Goal: Information Seeking & Learning: Compare options

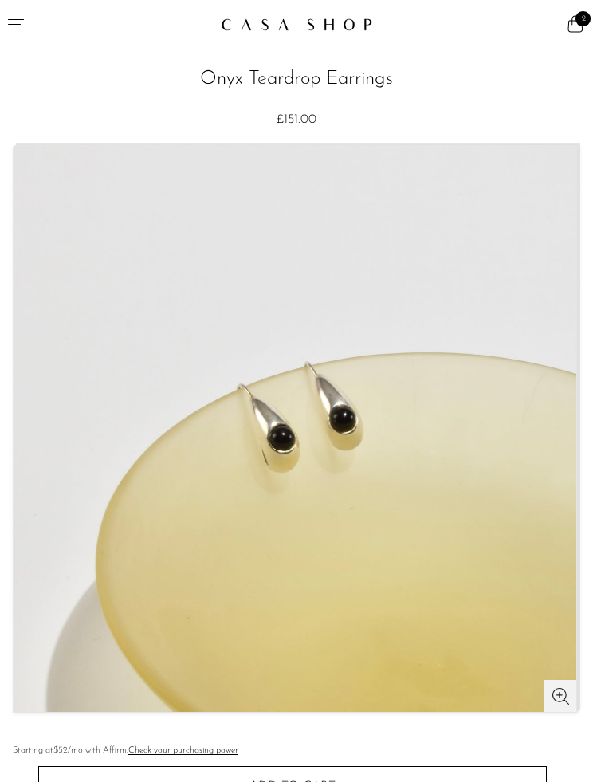
click at [19, 22] on icon "Menu" at bounding box center [15, 23] width 19 height 19
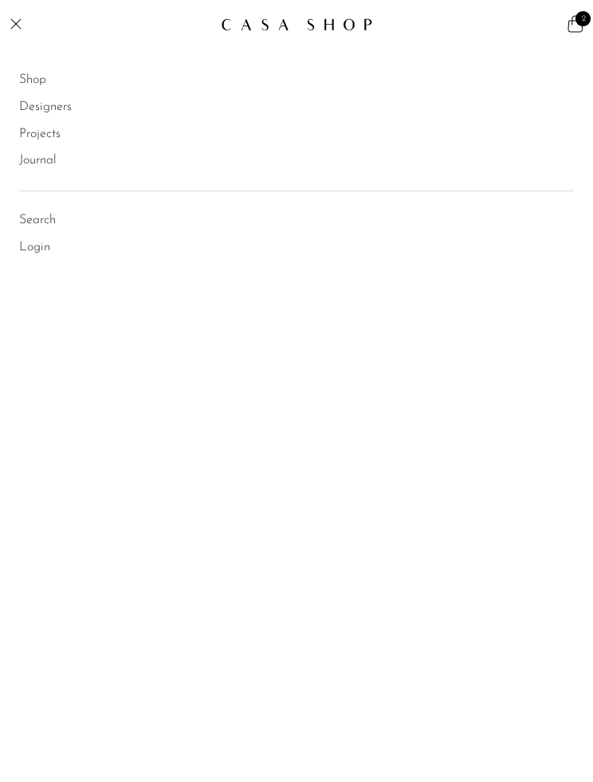
click at [26, 75] on link "Shop" at bounding box center [32, 80] width 27 height 21
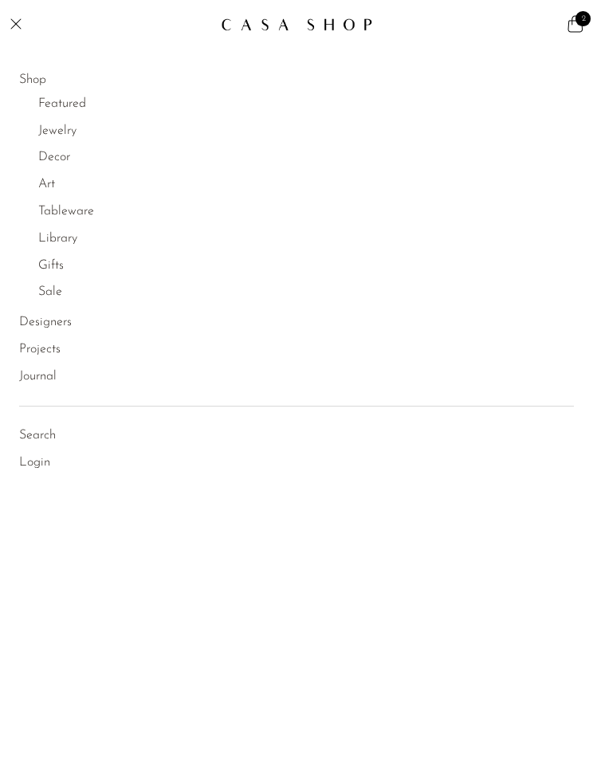
click at [53, 133] on link "Jewelry" at bounding box center [57, 131] width 38 height 21
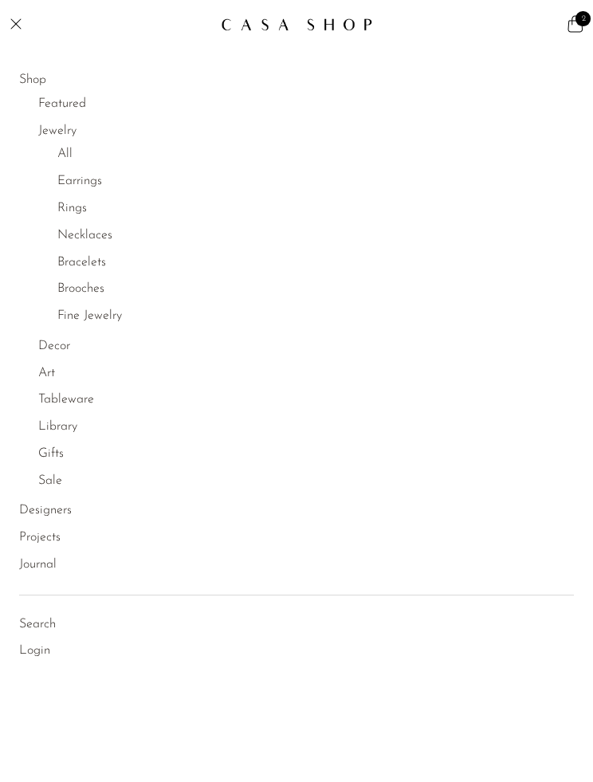
click at [63, 155] on link "All" at bounding box center [64, 154] width 15 height 21
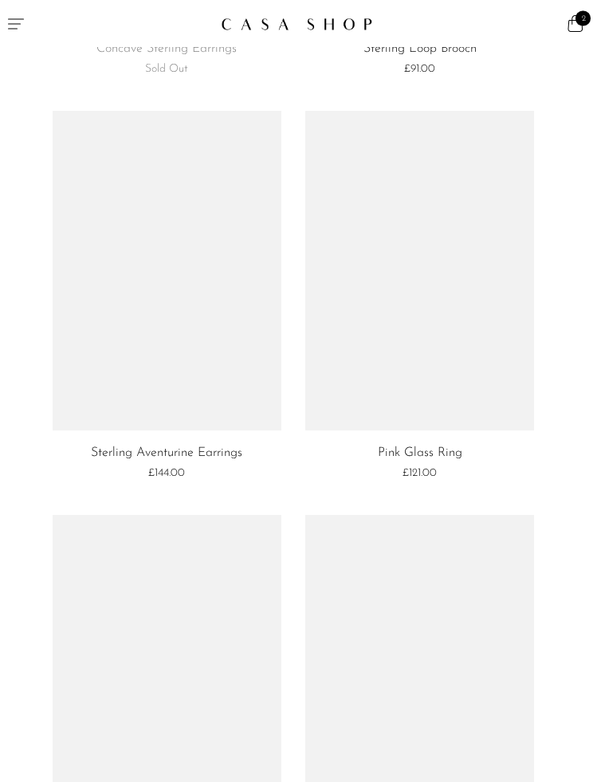
scroll to position [5206, 0]
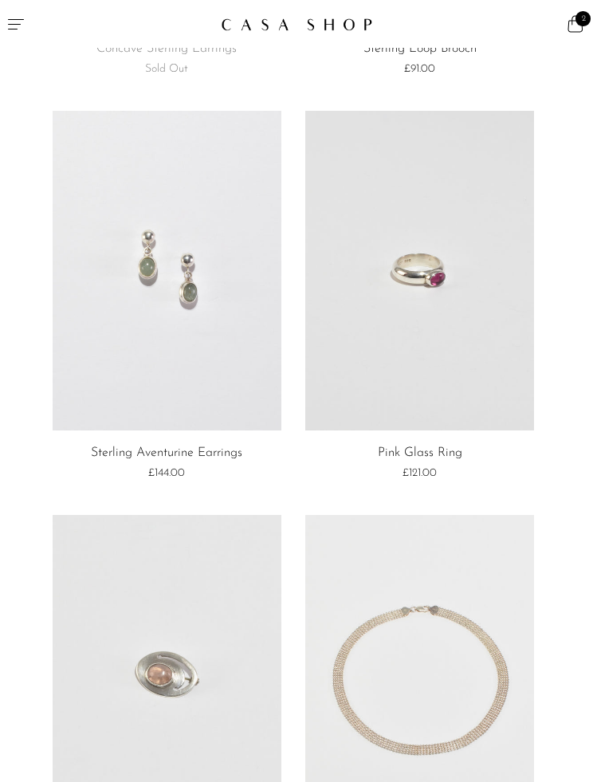
click at [124, 214] on link at bounding box center [167, 271] width 229 height 320
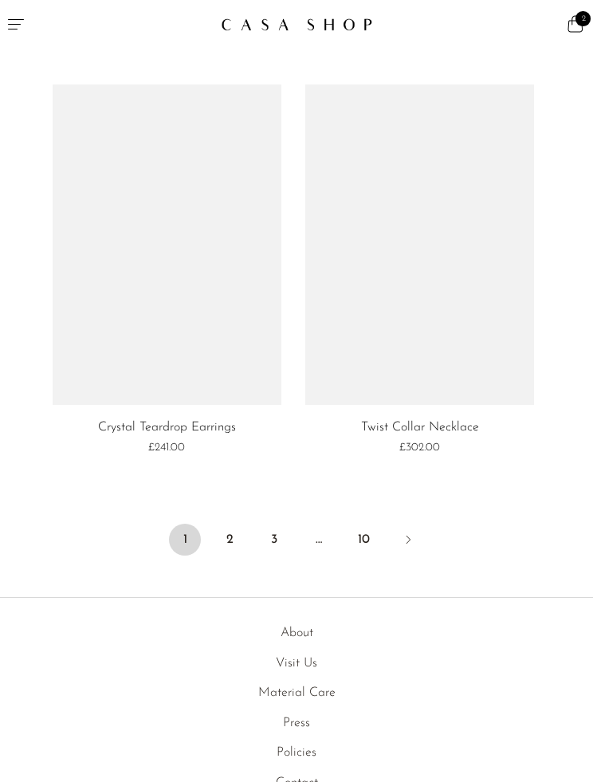
scroll to position [6937, 0]
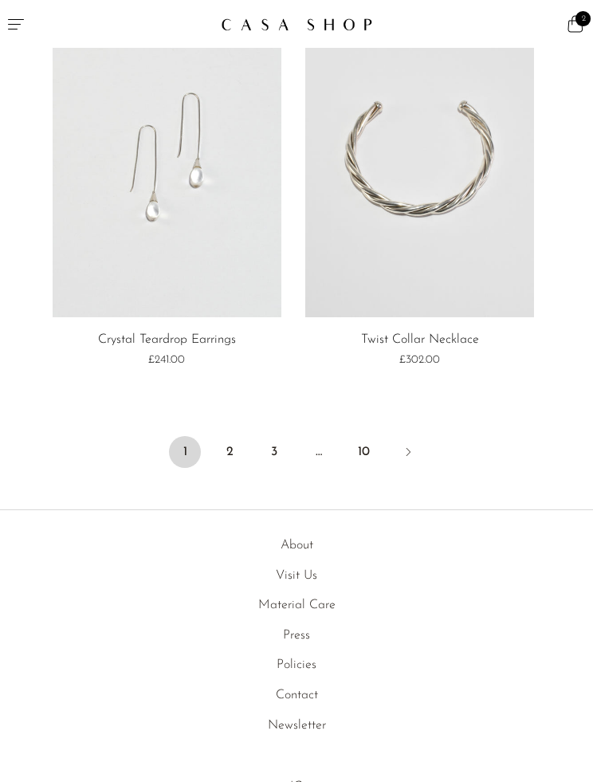
click at [221, 436] on link "2" at bounding box center [230, 452] width 32 height 32
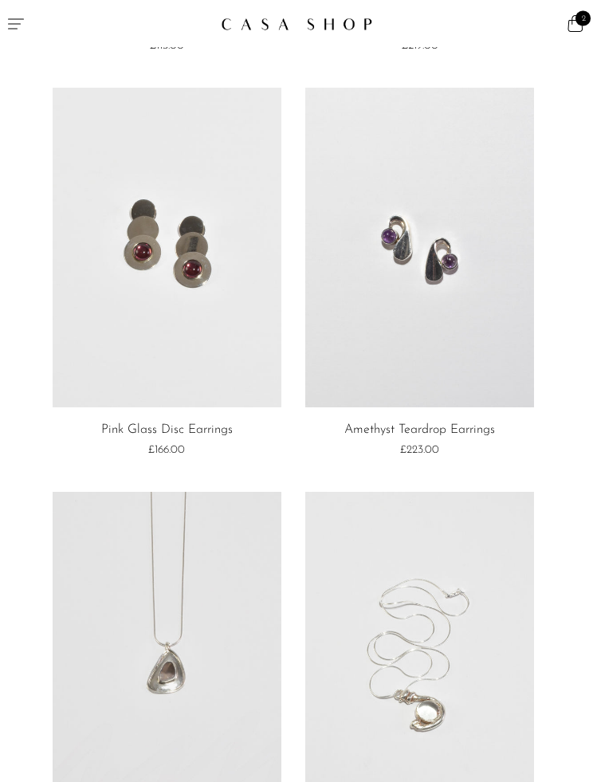
scroll to position [2465, 0]
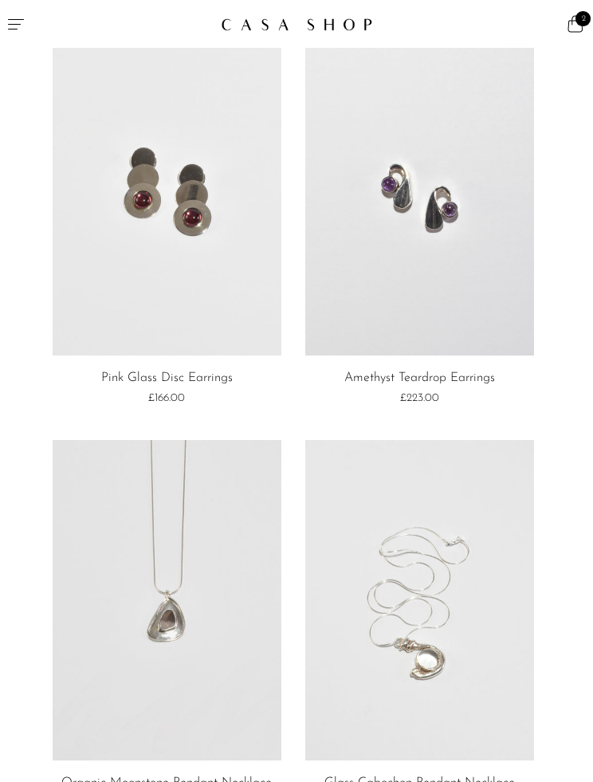
click at [125, 216] on link at bounding box center [167, 196] width 229 height 320
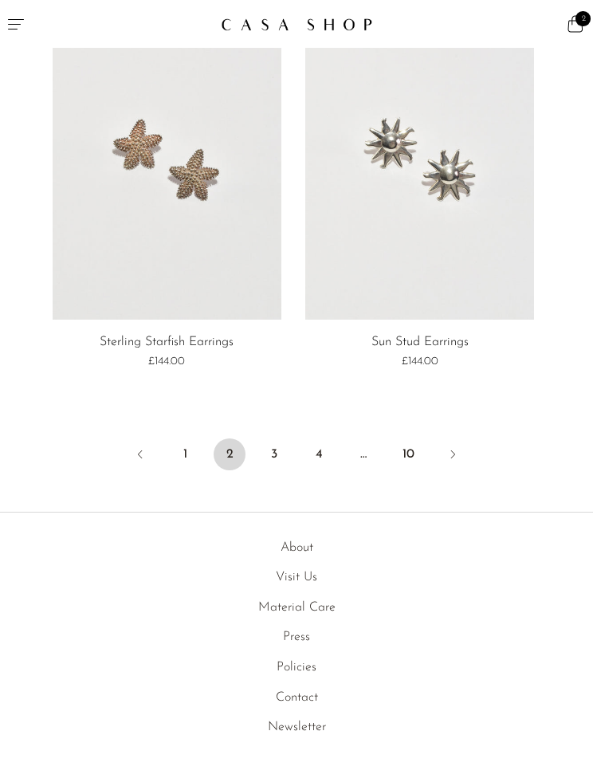
scroll to position [6950, 0]
click at [261, 437] on link "3" at bounding box center [274, 453] width 32 height 32
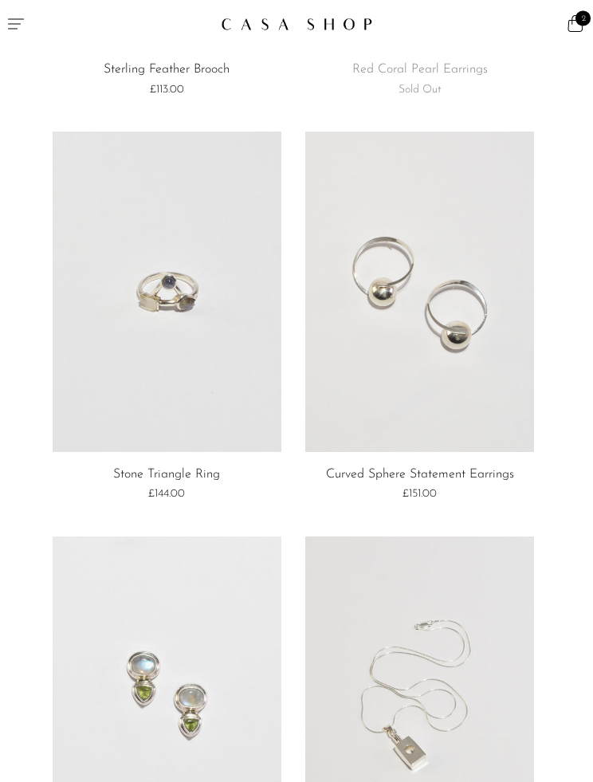
scroll to position [392, 0]
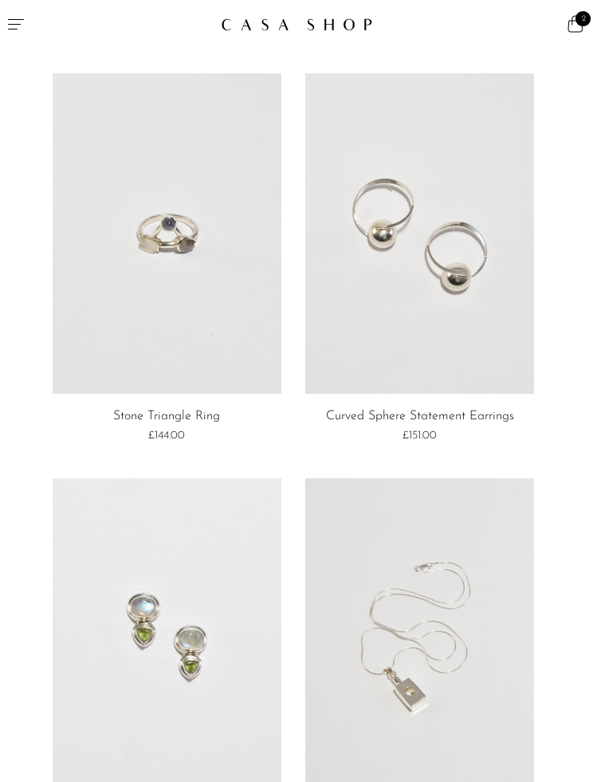
click at [358, 304] on link at bounding box center [419, 233] width 229 height 320
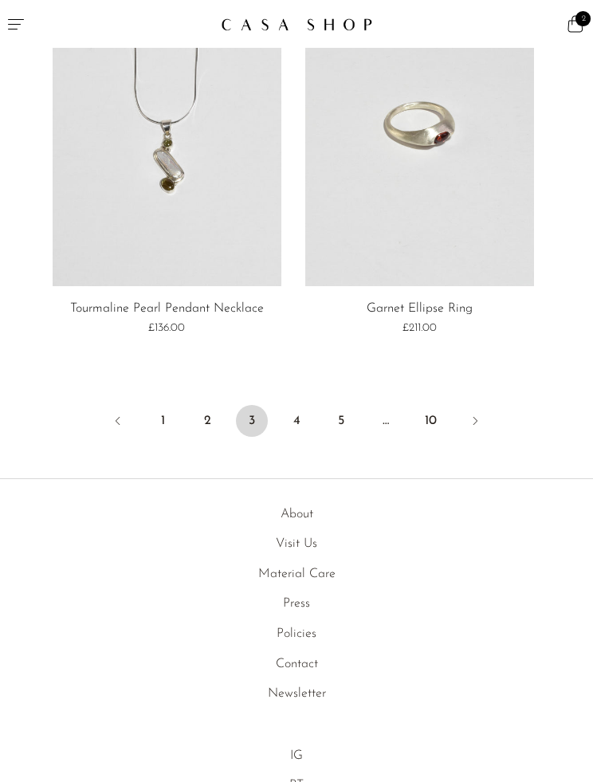
scroll to position [7008, 0]
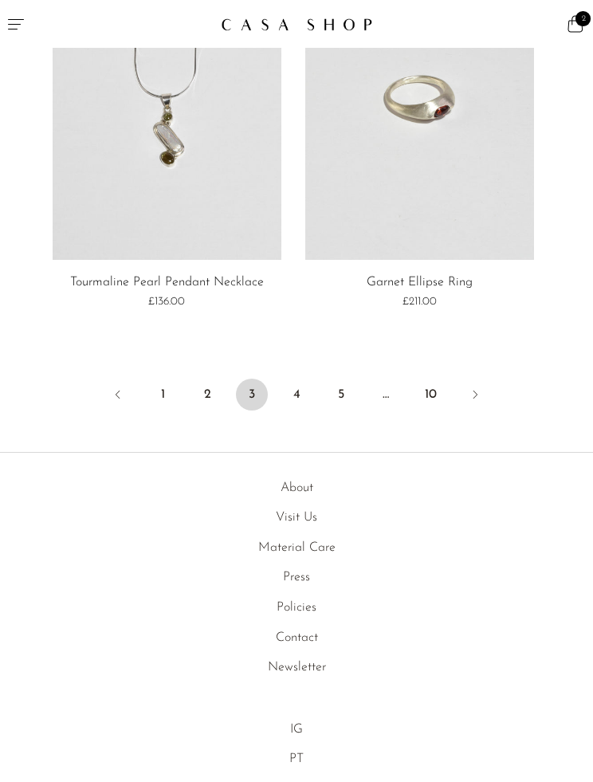
click at [300, 382] on link "4" at bounding box center [296, 394] width 32 height 32
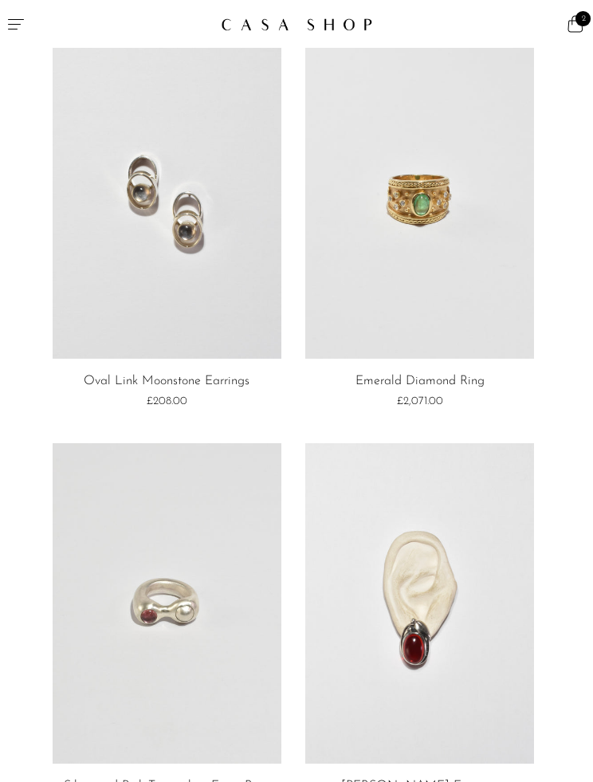
scroll to position [834, 0]
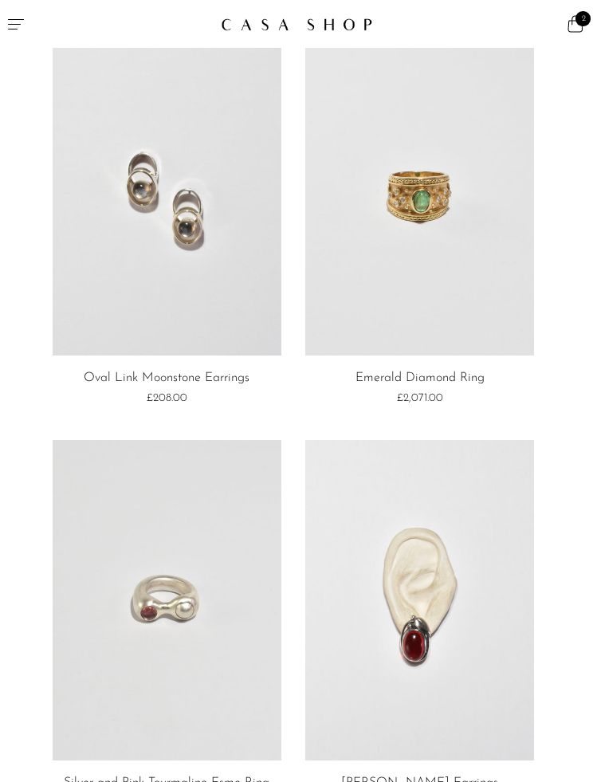
click at [120, 187] on link at bounding box center [167, 196] width 229 height 320
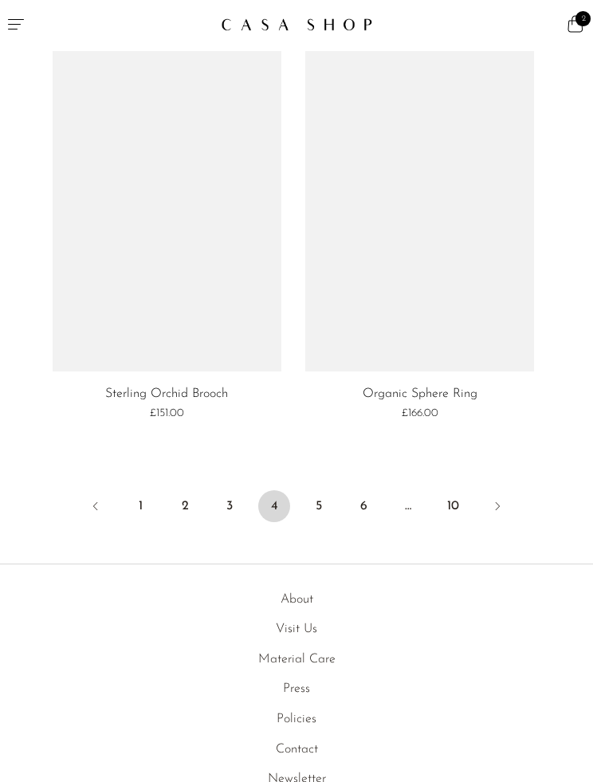
scroll to position [6898, 0]
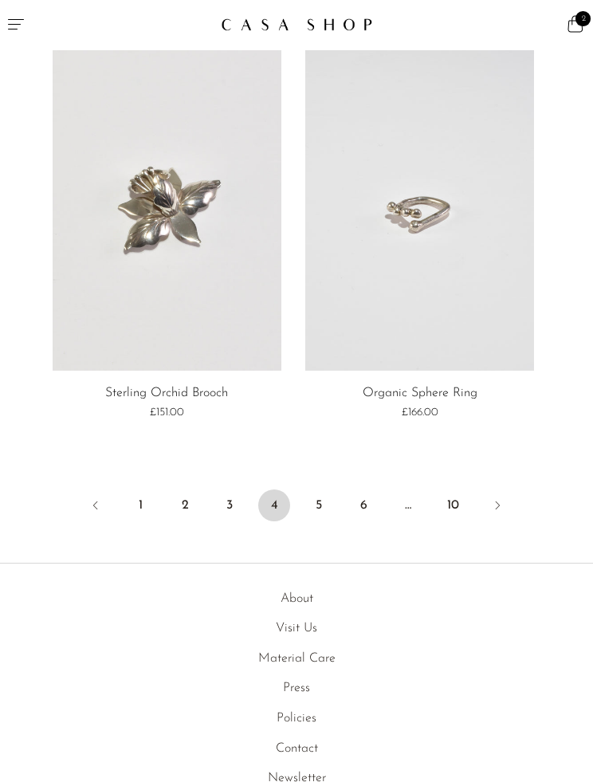
click at [308, 489] on link "5" at bounding box center [319, 505] width 32 height 32
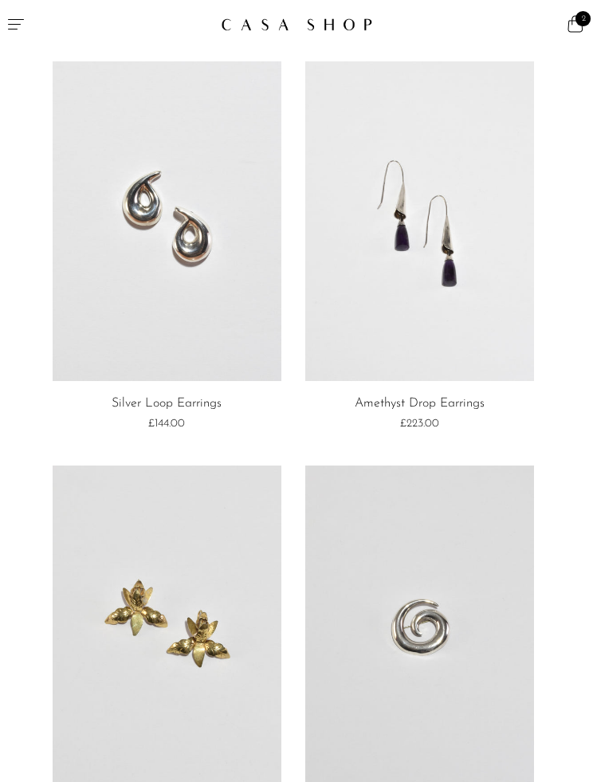
click at [359, 309] on link at bounding box center [419, 221] width 229 height 320
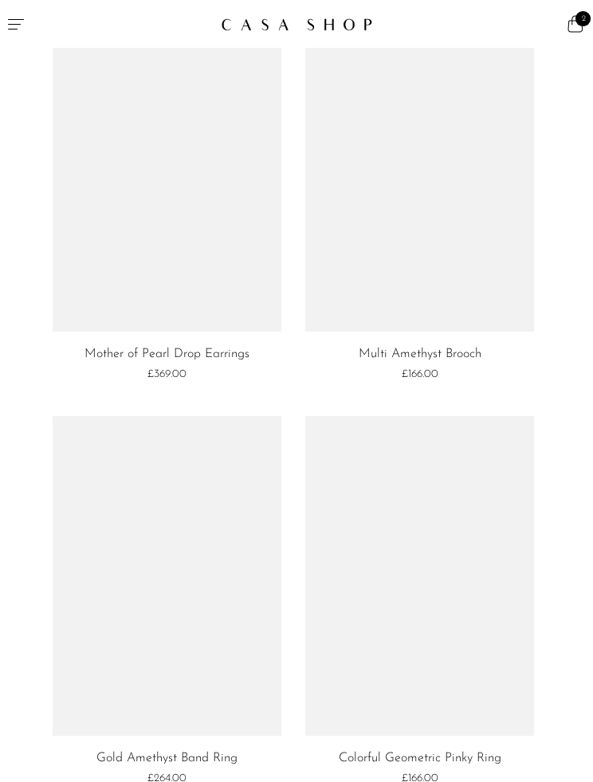
scroll to position [3614, 0]
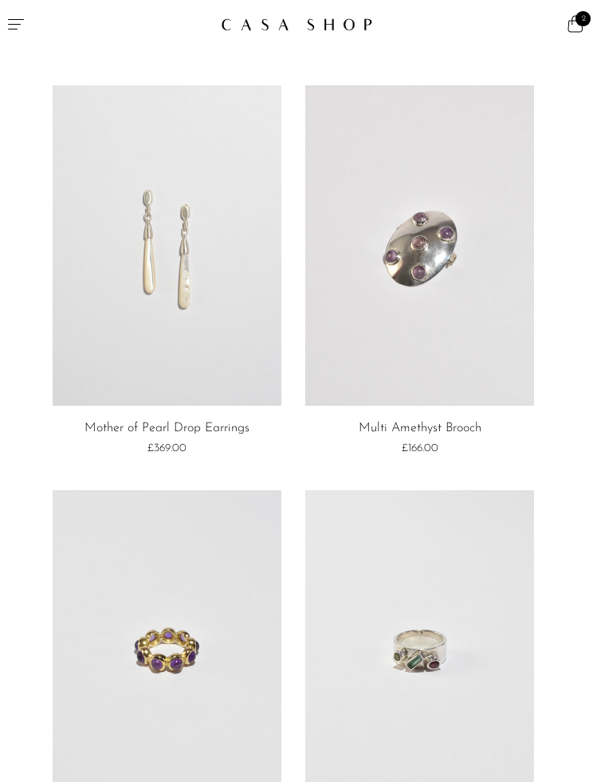
click at [112, 314] on link at bounding box center [167, 245] width 229 height 320
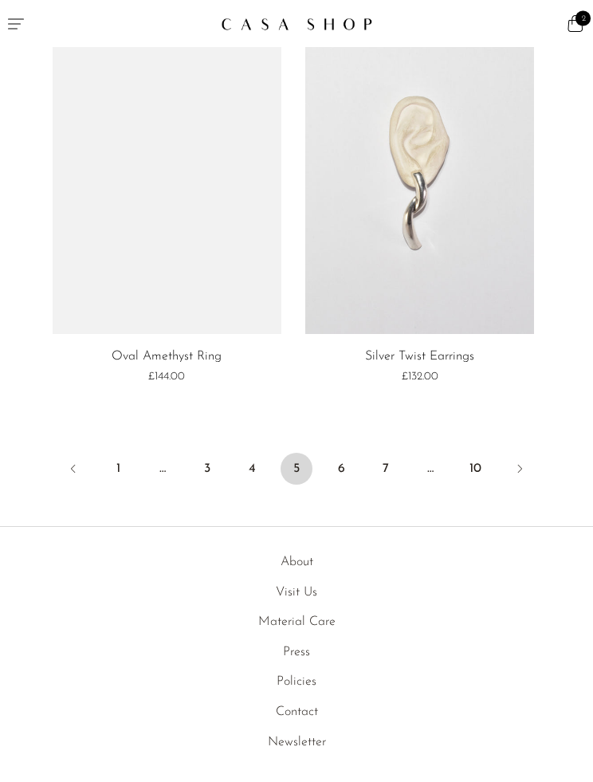
scroll to position [6920, 0]
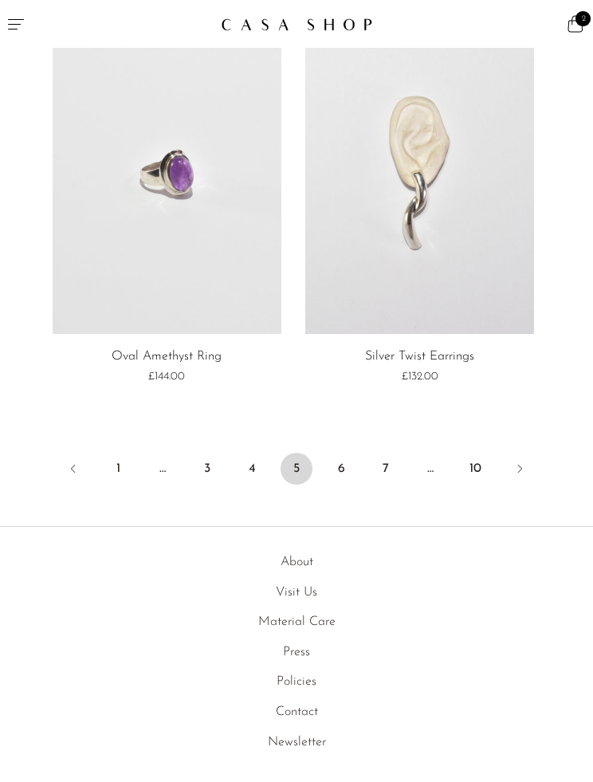
click at [335, 453] on link "6" at bounding box center [341, 469] width 32 height 32
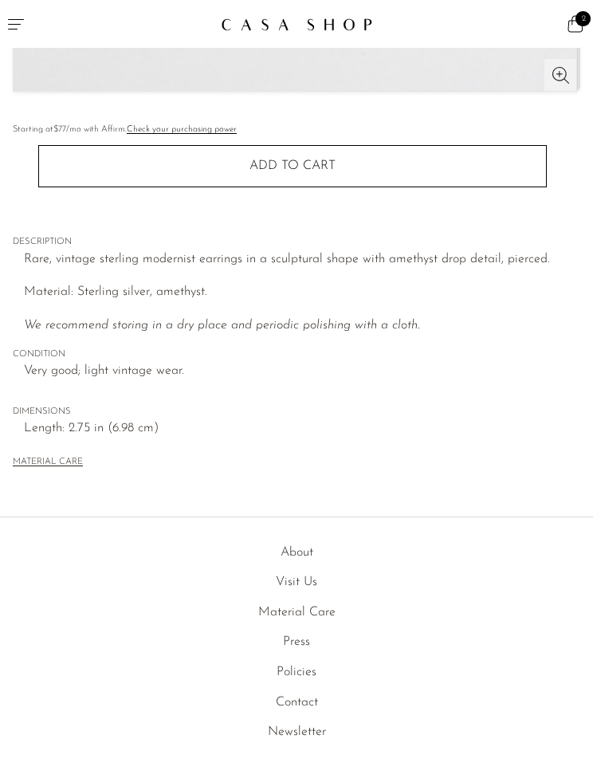
scroll to position [649, 0]
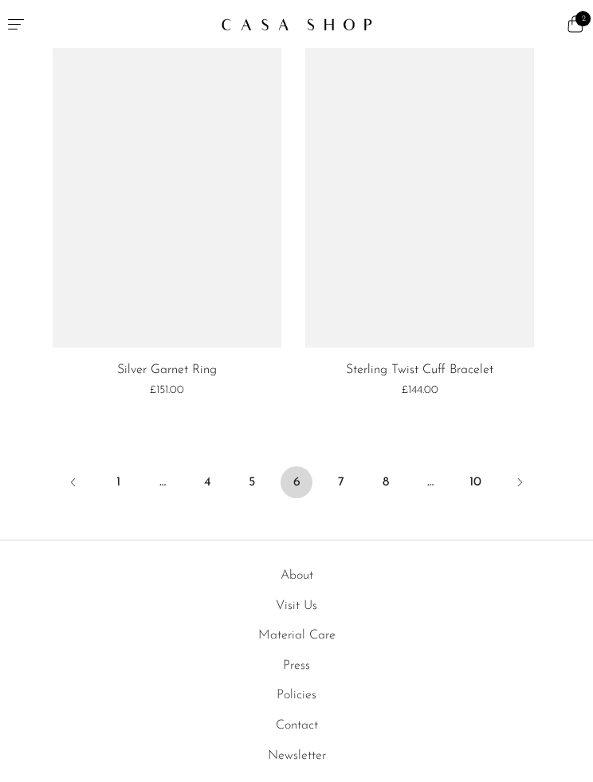
scroll to position [6951, 0]
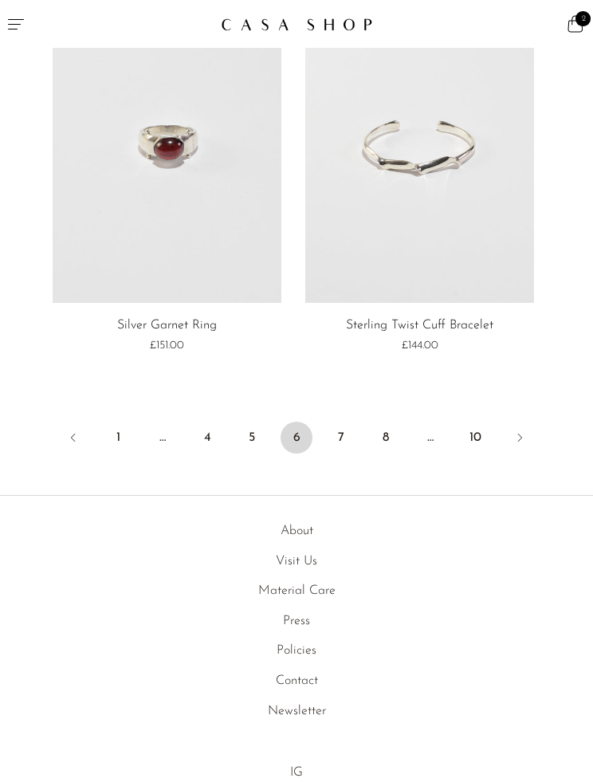
click at [335, 426] on link "7" at bounding box center [341, 437] width 32 height 32
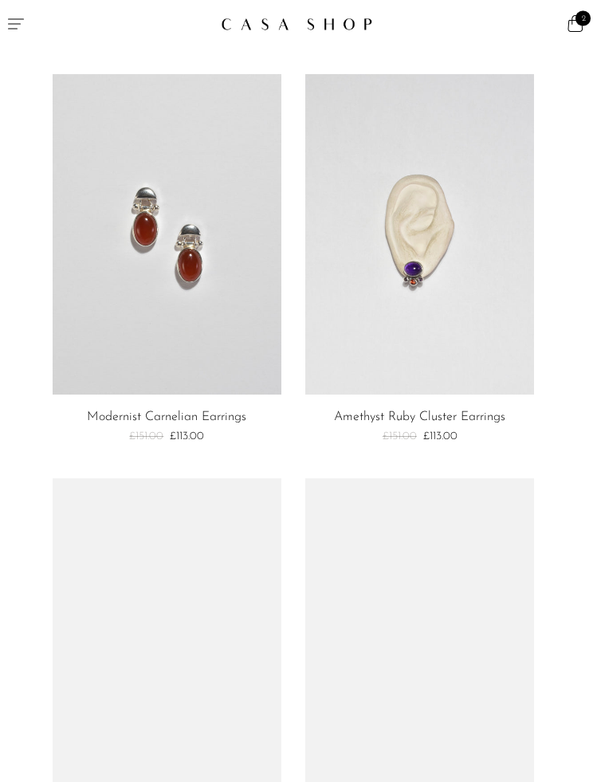
scroll to position [1200, 0]
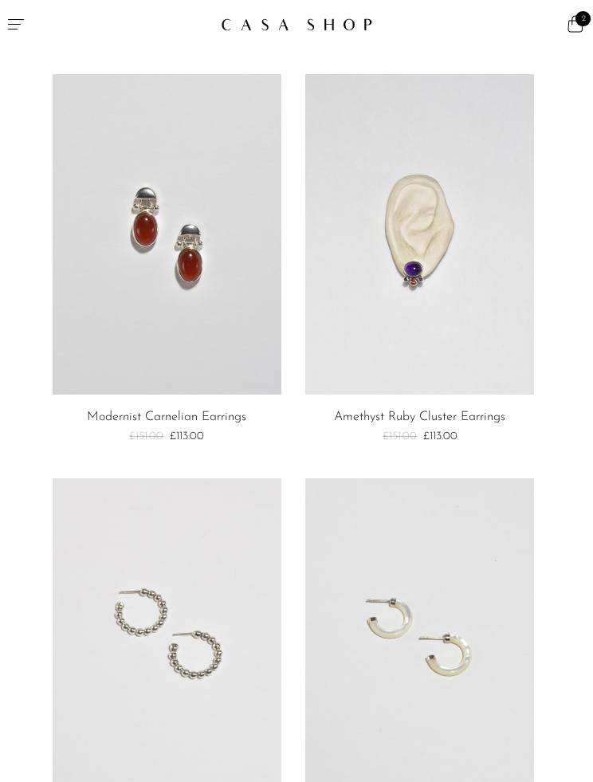
click at [116, 218] on link at bounding box center [167, 234] width 229 height 320
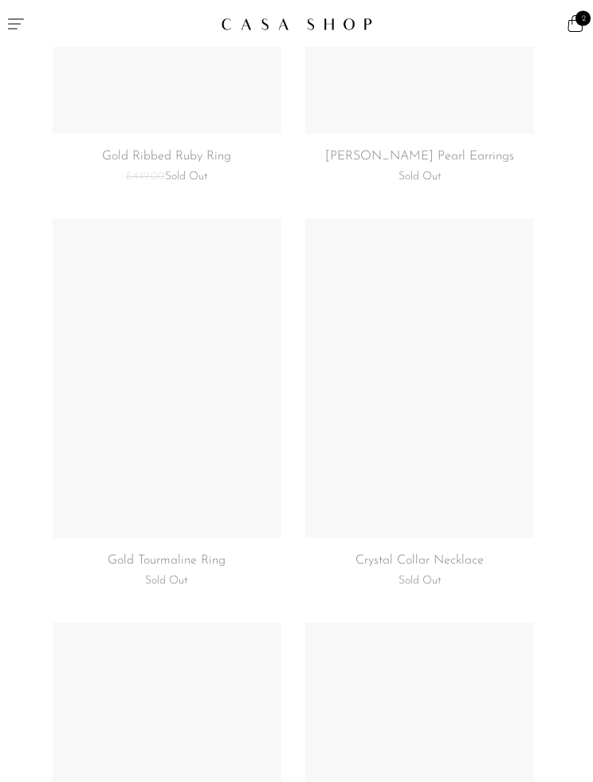
scroll to position [3942, 0]
